Goal: Manage account settings

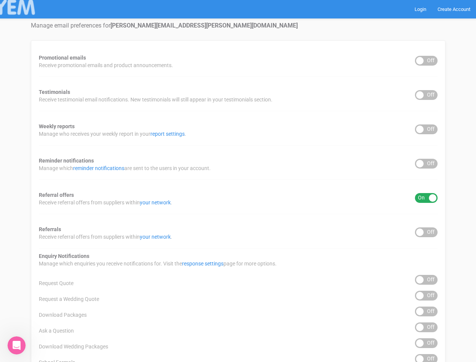
click at [238, 181] on div "Promotional emails ON OFF Receive promotional emails and product announcements.…" at bounding box center [238, 303] width 414 height 527
click at [426, 61] on div "ON OFF" at bounding box center [426, 61] width 23 height 10
click at [426, 95] on div "ON OFF" at bounding box center [426, 95] width 23 height 10
click at [426, 129] on div "ON OFF" at bounding box center [426, 129] width 23 height 10
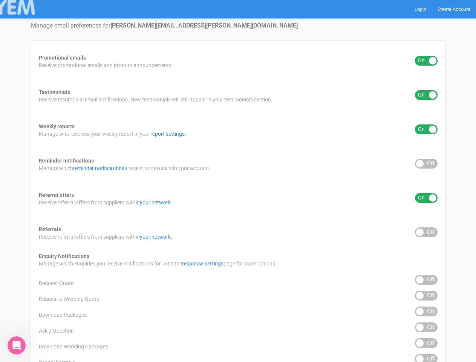
click at [426, 164] on div "ON OFF" at bounding box center [426, 164] width 23 height 10
click at [426, 198] on div "ON OFF" at bounding box center [426, 198] width 23 height 10
click at [426, 232] on div "ON OFF" at bounding box center [426, 232] width 23 height 10
